Goal: Information Seeking & Learning: Learn about a topic

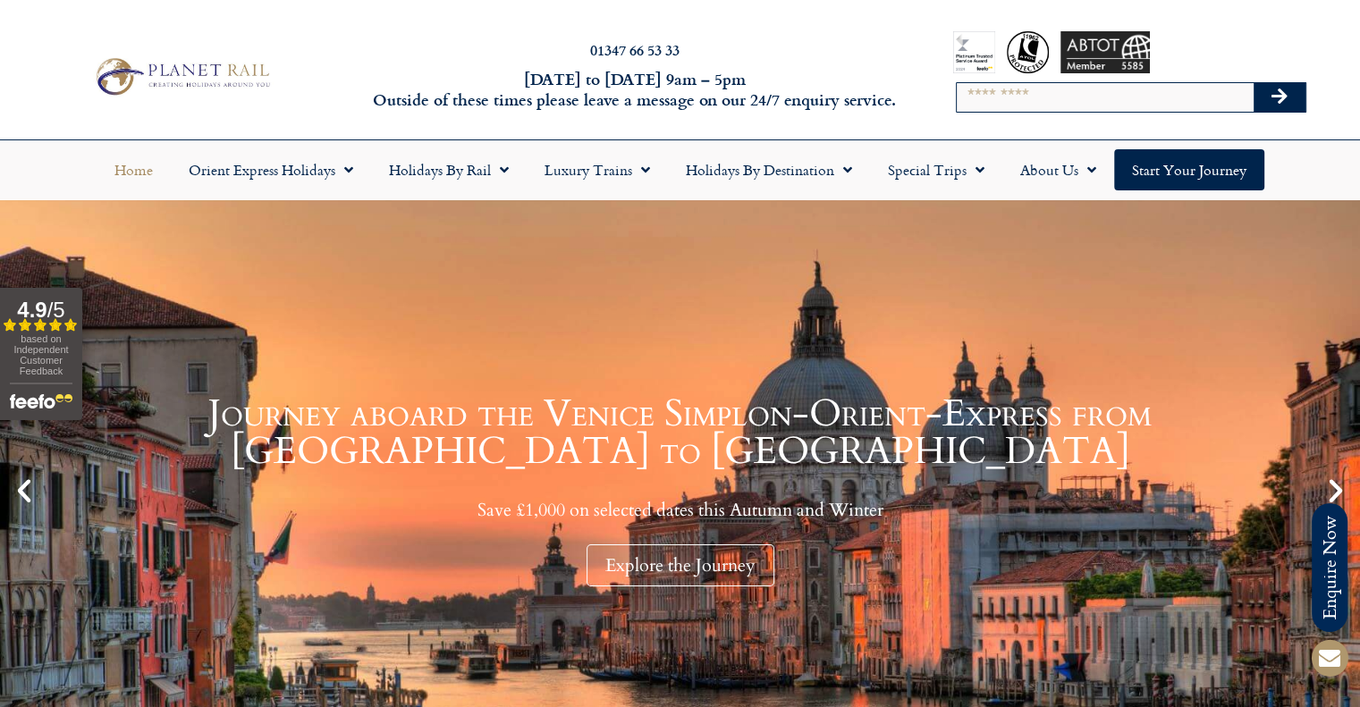
click at [1027, 106] on input "Search" at bounding box center [1105, 97] width 297 height 29
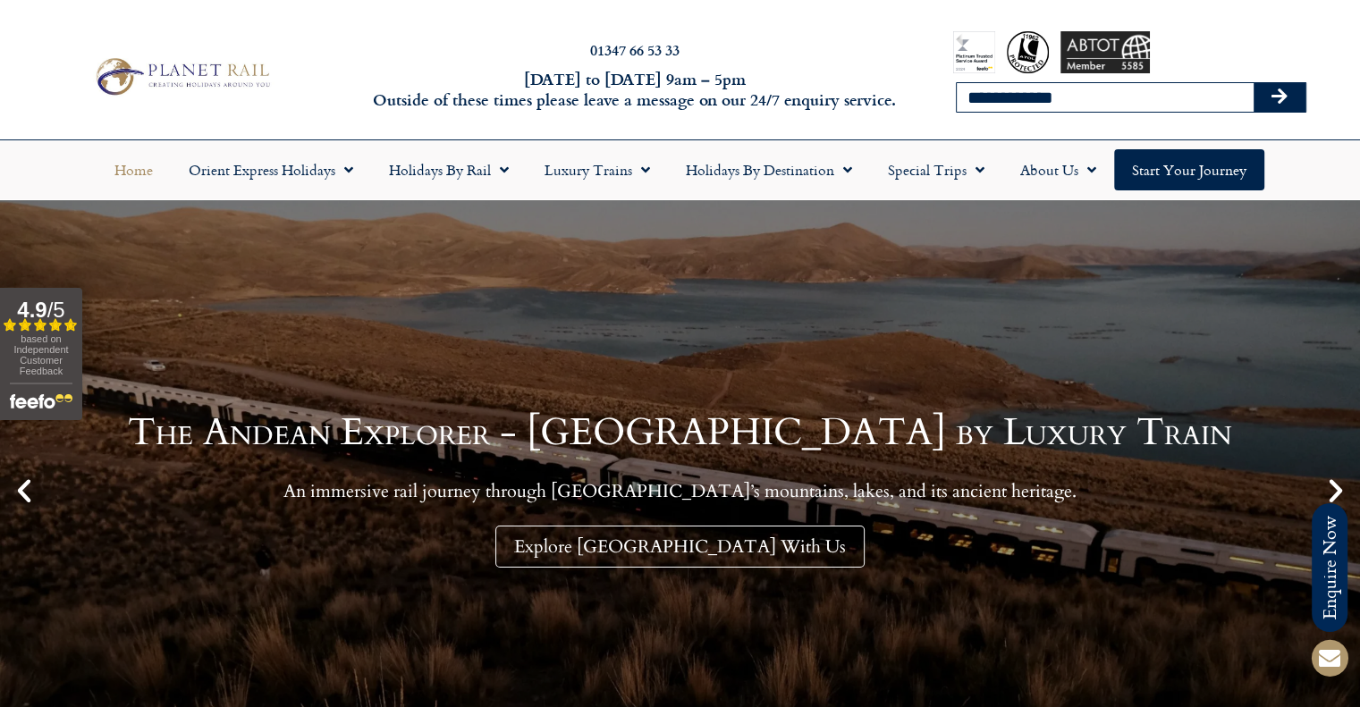
type input "**********"
click at [1254, 83] on button "Search" at bounding box center [1280, 97] width 52 height 29
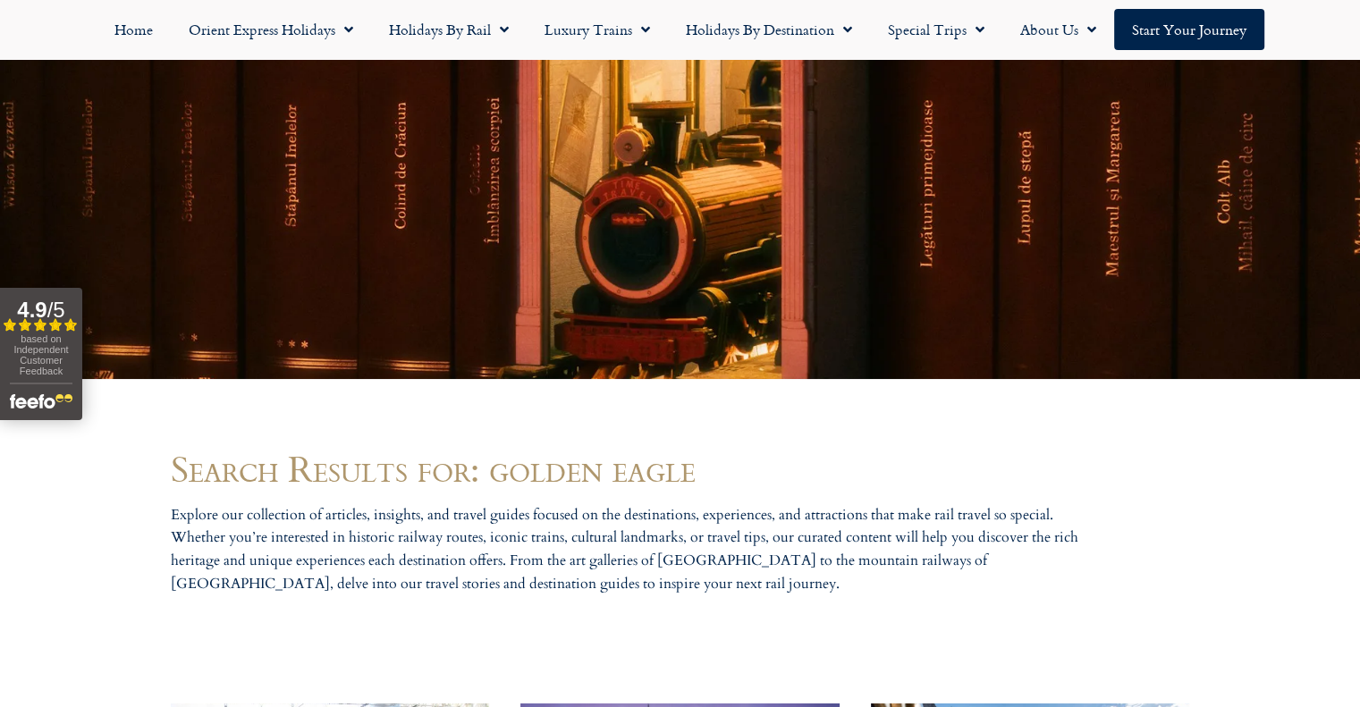
scroll to position [715, 0]
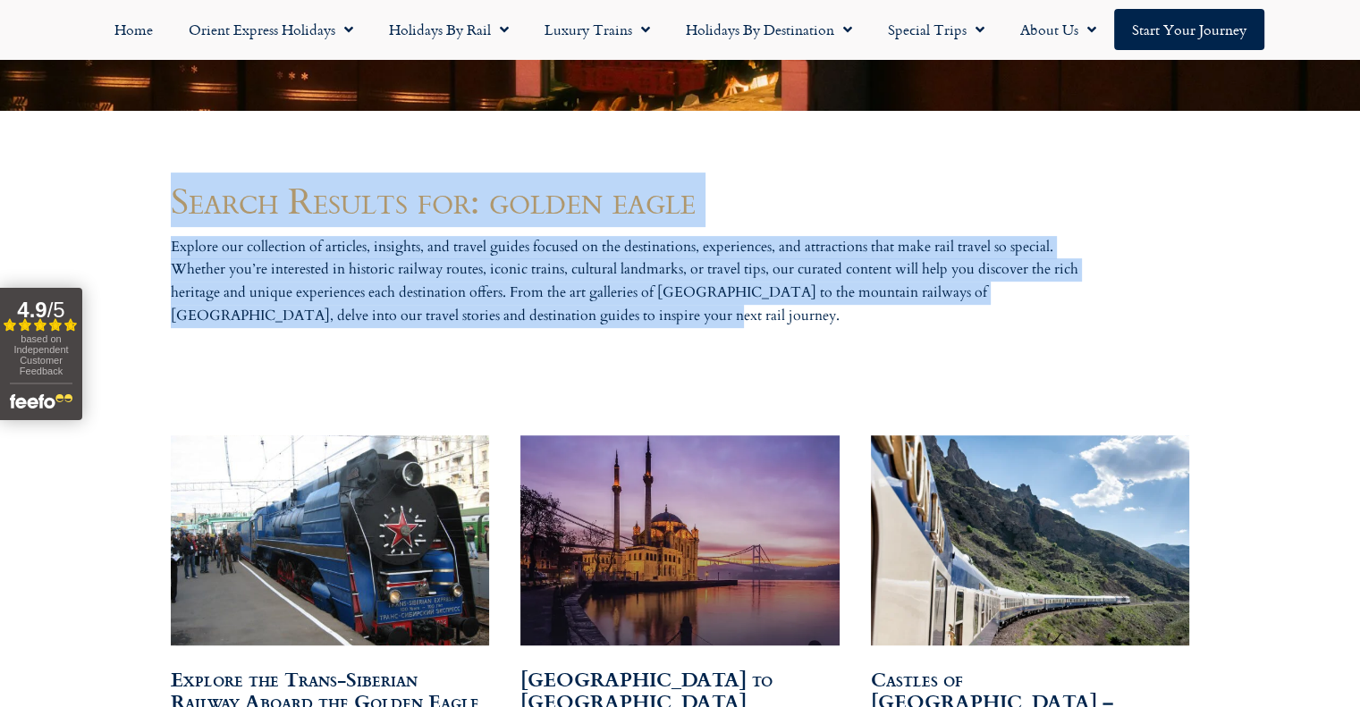
drag, startPoint x: 463, startPoint y: 304, endPoint x: 149, endPoint y: 206, distance: 328.9
drag, startPoint x: 167, startPoint y: 196, endPoint x: 561, endPoint y: 318, distance: 412.1
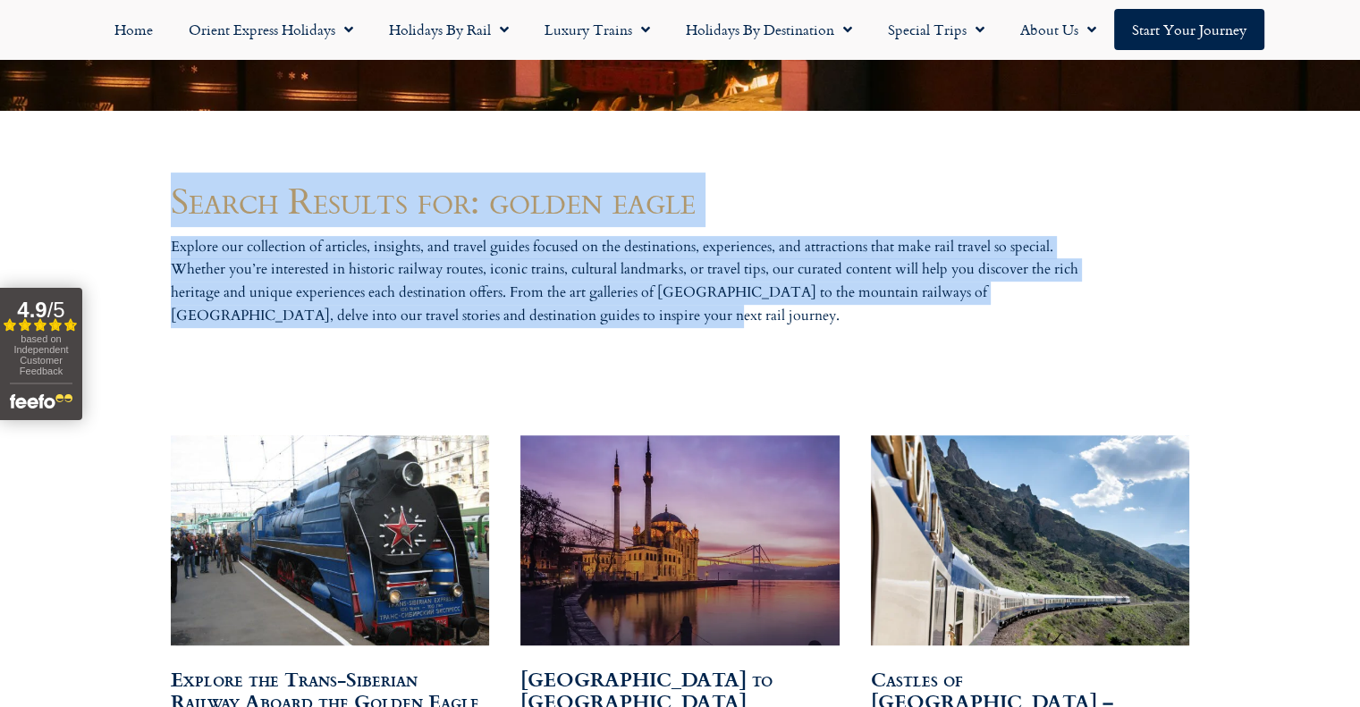
click at [561, 318] on p "Explore our collection of articles, insights, and travel guides focused on the …" at bounding box center [636, 281] width 930 height 91
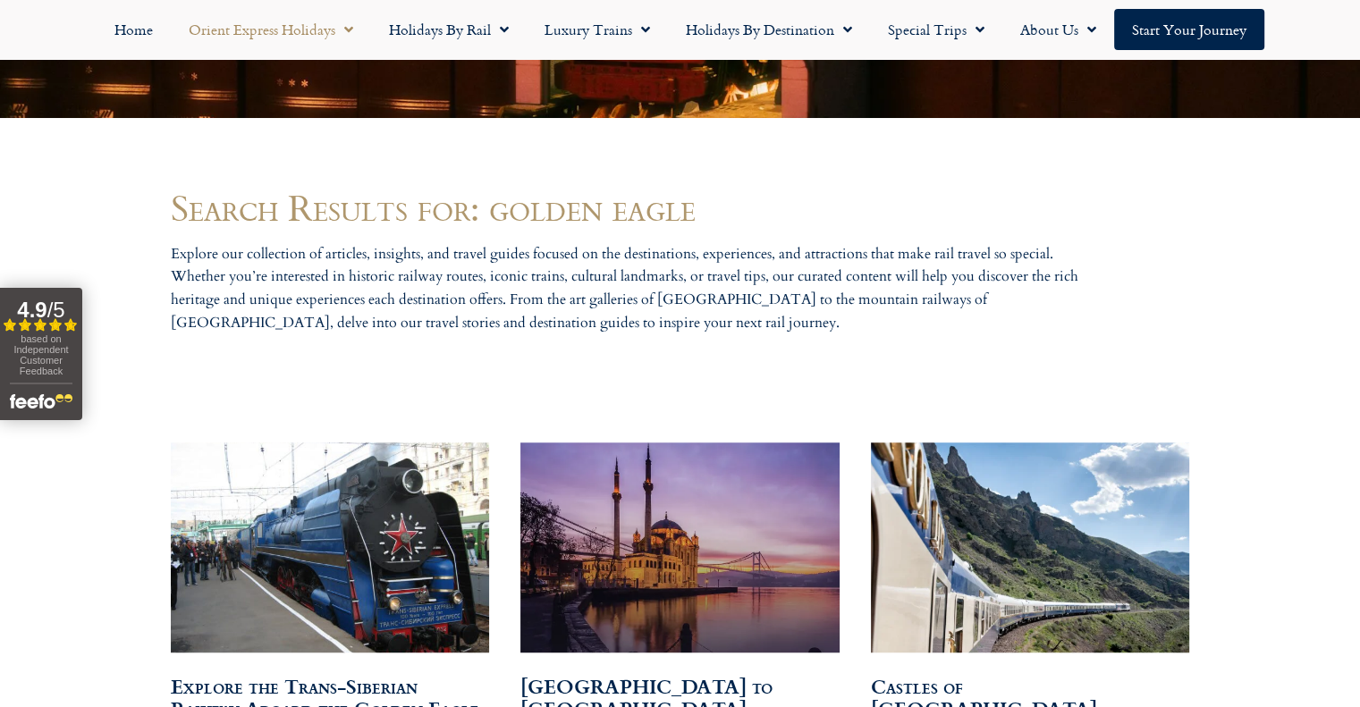
scroll to position [447, 0]
